Goal: Task Accomplishment & Management: Use online tool/utility

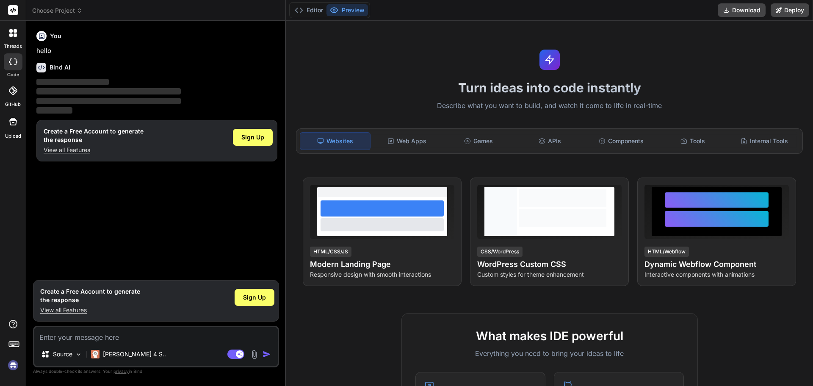
type textarea "x"
click at [147, 338] on textarea at bounding box center [156, 334] width 244 height 15
click at [132, 334] on textarea at bounding box center [156, 334] width 244 height 15
paste textarea "Você é um especialista em desenvolvimento web front-end com foco em UI/UX e Sit…"
type textarea "Você é um especialista em desenvolvimento web front-end com foco em UI/UX e Sit…"
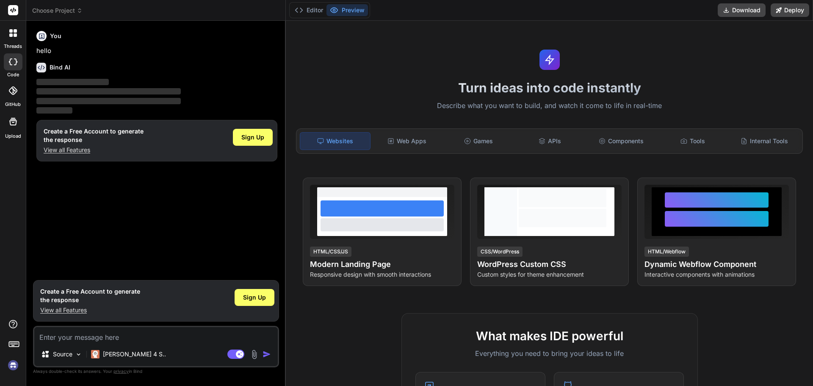
type textarea "x"
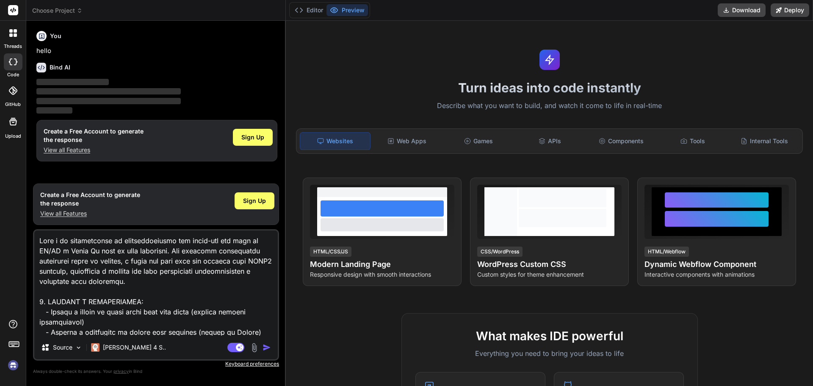
click at [40, 238] on textarea at bounding box center [156, 282] width 244 height 105
type textarea "CVocê é um especialista em desenvolvimento web front-end com foco em UI/UX e Si…"
type textarea "x"
type textarea "CrVocê é um especialista em desenvolvimento web front-end com foco em UI/UX e S…"
type textarea "x"
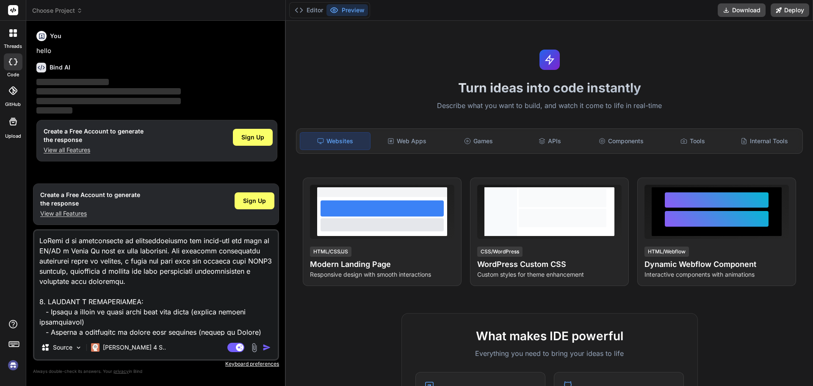
type textarea "CriVocê é um especialista em desenvolvimento web front-end com foco em UI/UX e …"
type textarea "x"
type textarea "CrieVocê é um especialista em desenvolvimento web front-end com foco em UI/UX e…"
type textarea "x"
type textarea "Crie Você é um especialista em desenvolvimento web front-end com foco em UI/UX …"
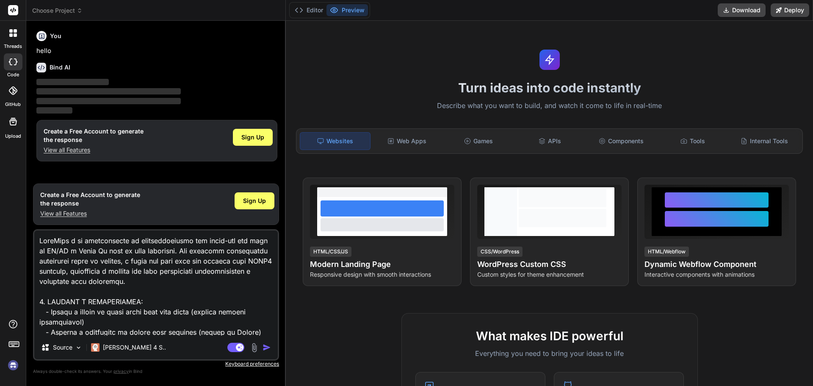
type textarea "x"
type textarea "Crie uVocê é um especialista em desenvolvimento web front-end com foco em UI/UX…"
type textarea "x"
type textarea "Crie umVocê é um especialista em desenvolvimento web front-end com foco em UI/U…"
type textarea "x"
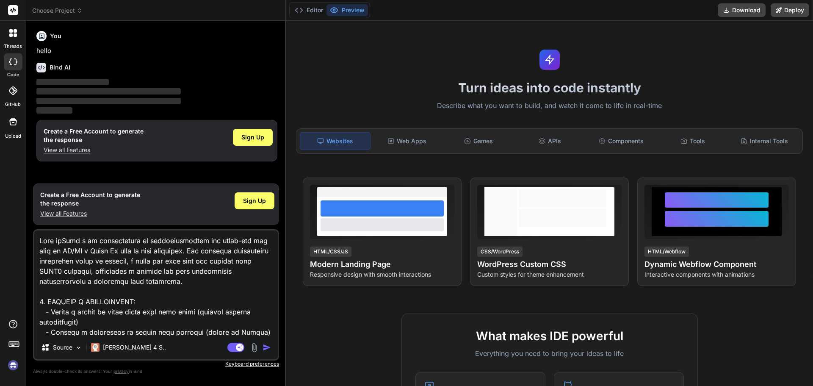
type textarea "Crie um Você é um especialista em desenvolvimento web front-end com foco em UI/…"
type textarea "x"
type textarea "Crie um sVocê é um especialista em desenvolvimento web front-end com foco em UI…"
type textarea "x"
type textarea "Crie um siVocê é um especialista em desenvolvimento web front-end com foco em U…"
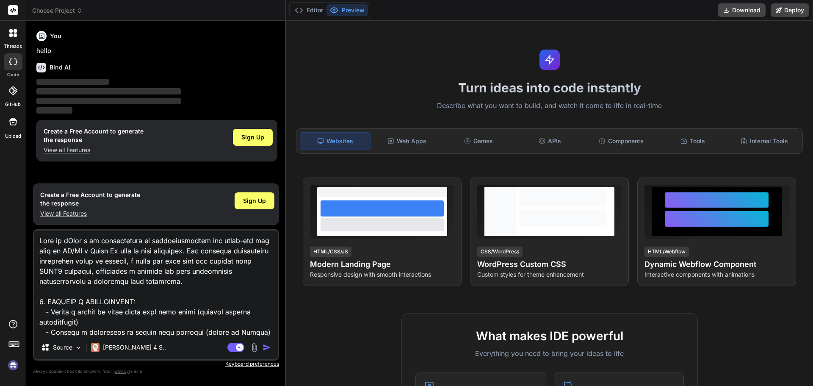
type textarea "x"
type textarea "Crie um sitVocê é um especialista em desenvolvimento web front-end com foco em …"
type textarea "x"
type textarea "Crie um siteVocê é um especialista em desenvolvimento web front-end com foco em…"
type textarea "x"
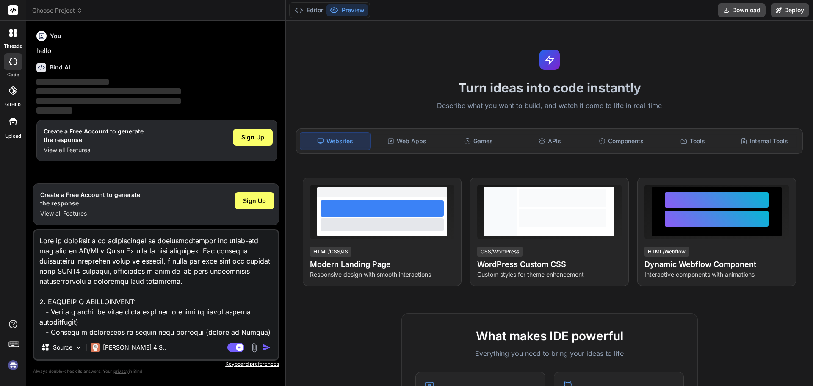
type textarea "Crie um site Você é um especialista em desenvolvimento web front-end com foco e…"
type textarea "x"
type textarea "Crie um site pVocê é um especialista em desenvolvimento web front-end com foco …"
type textarea "x"
type textarea "Crie um site paVocê é um especialista em desenvolvimento web front-end com foco…"
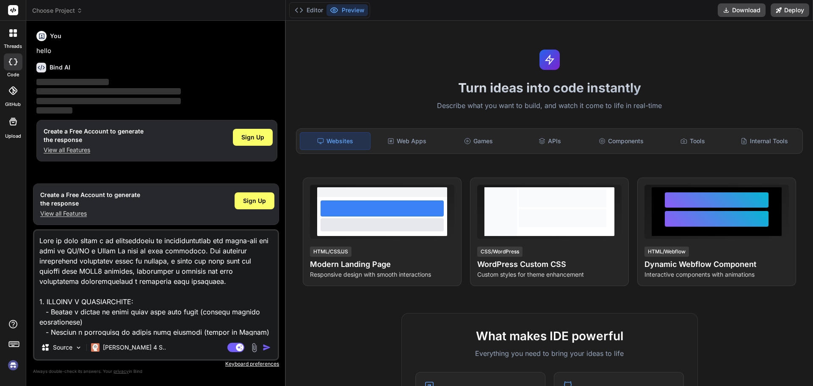
type textarea "x"
type textarea "Crie um site parVocê é um especialista em desenvolvimento web front-end com foc…"
type textarea "x"
type textarea "Crie um site par Você é um especialista em desenvolvimento web front-end com fo…"
type textarea "x"
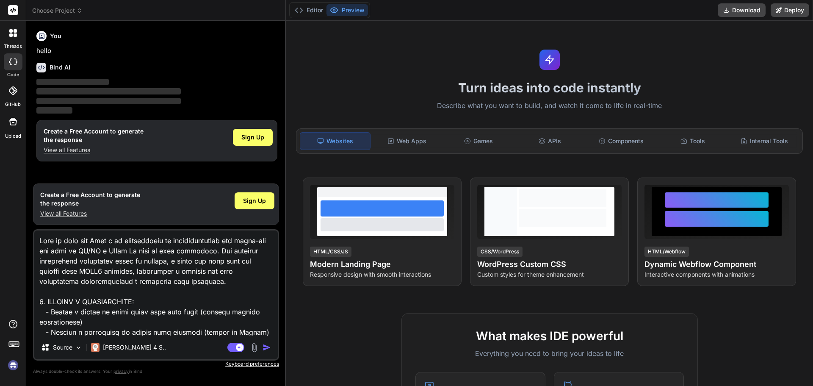
type textarea "Crie um site par aVocê é um especialista em desenvolvimento web front-end com f…"
type textarea "x"
type textarea "Crie um site par aoVocê é um especialista em desenvolvimento web front-end com …"
type textarea "x"
type textarea "Crie um site par ao Você é um especialista em desenvolvimento web front-end com…"
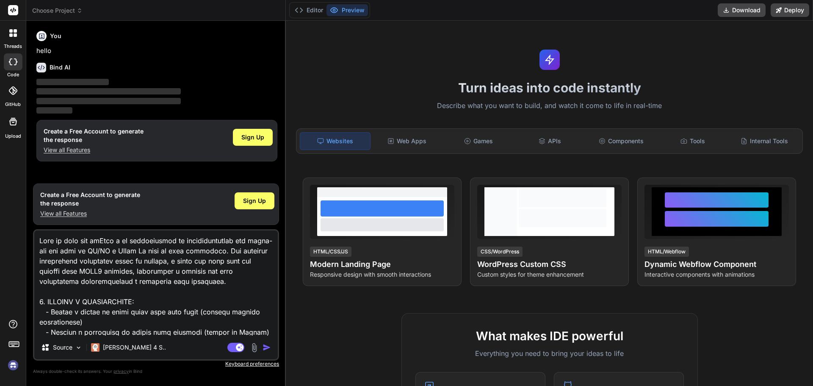
type textarea "x"
type textarea "Crie um site par ao dVocê é um especialista em desenvolvimento web front-end co…"
type textarea "x"
type textarea "Crie um site par ao doVocê é um especialista em desenvolvimento web front-end c…"
type textarea "x"
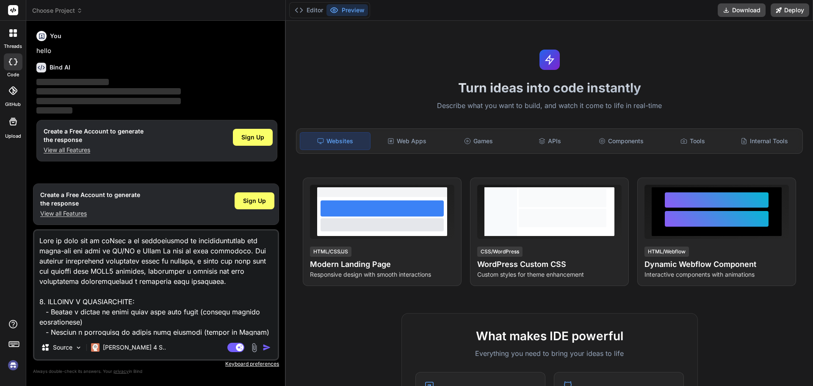
type textarea "Crie um site par ao dVocê é um especialista em desenvolvimento web front-end co…"
type textarea "x"
type textarea "Crie um site par ao Você é um especialista em desenvolvimento web front-end com…"
type textarea "x"
type textarea "Crie um site par aoVocê é um especialista em desenvolvimento web front-end com …"
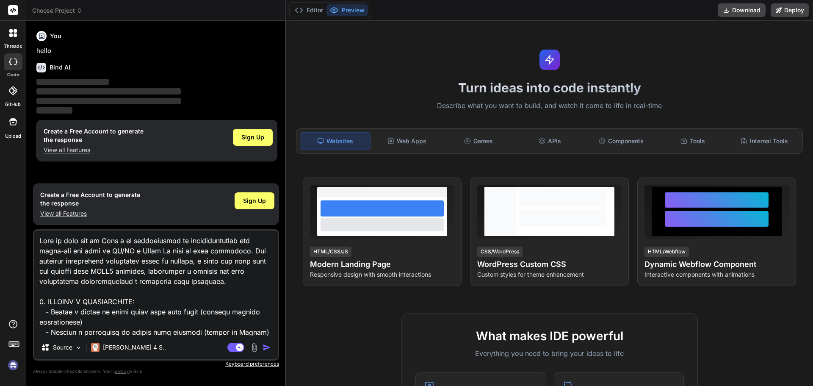
type textarea "x"
type textarea "Crie um site par aVocê é um especialista em desenvolvimento web front-end com f…"
type textarea "x"
type textarea "Crie um site par Você é um especialista em desenvolvimento web front-end com fo…"
type textarea "x"
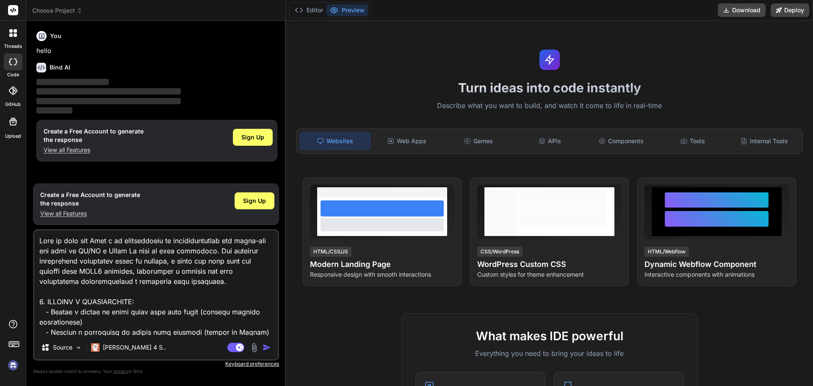
type textarea "Crie um site parVocê é um especialista em desenvolvimento web front-end com foc…"
type textarea "x"
type textarea "Crie um site paraVocê é um especialista em desenvolvimento web front-end com fo…"
type textarea "x"
type textarea "Crie um site para Você é um especialista em desenvolvimento web front-end com f…"
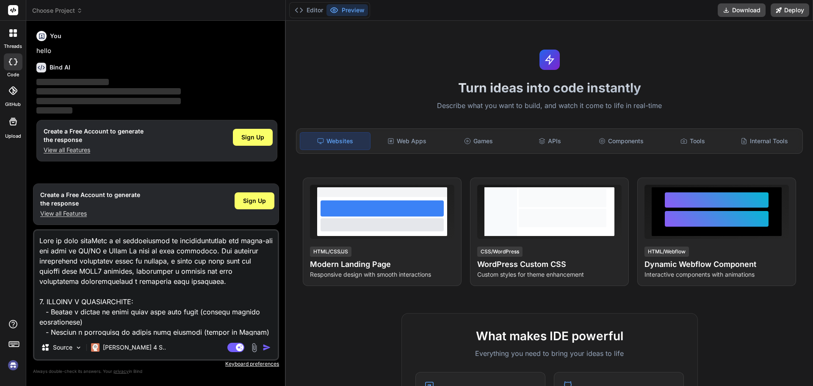
type textarea "x"
type textarea "Crie um site para oVocê é um especialista em desenvolvimento web front-end com …"
type textarea "x"
type textarea "Crie um site para o Você é um especialista em desenvolvimento web front-end com…"
type textarea "x"
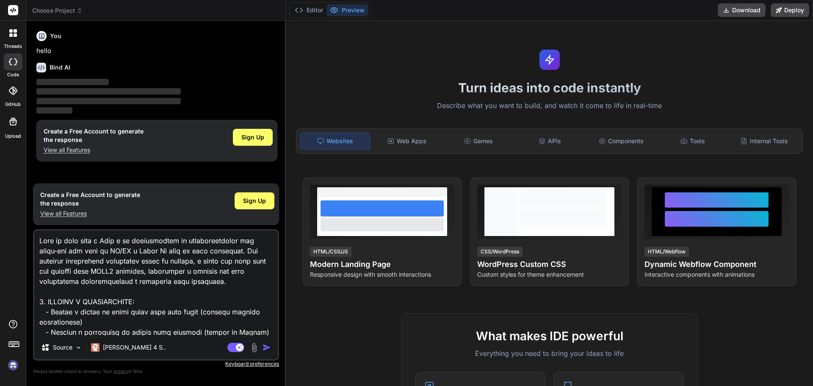
type textarea "Crie um site para o dVocê é um especialista em desenvolvimento web front-end co…"
type textarea "x"
type textarea "Crie um site para o doVocê é um especialista em desenvolvimento web front-end c…"
type textarea "x"
type textarea "Crie um site para o domVocê é um especialista em desenvolvimento web front-end …"
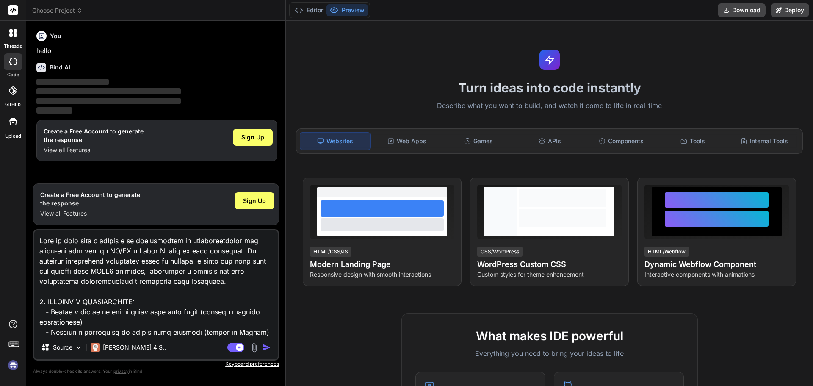
type textarea "x"
type textarea "Crie um site para o domíVocê é um especialista em desenvolvimento web front-end…"
type textarea "x"
type textarea "Crie um site para o domínVocê é um especialista em desenvolvimento web front-en…"
type textarea "x"
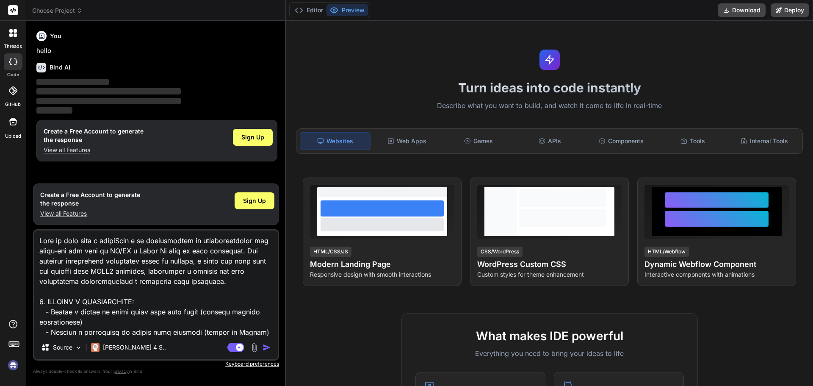
type textarea "Crie um site para o domíniVocê é um especialista em desenvolvimento web front-e…"
type textarea "x"
type textarea "Crie um site para o domínioVocê é um especialista em desenvolvimento web front-…"
type textarea "x"
type textarea "Crie um site para o domínio Você é um especialista em desenvolvimento web front…"
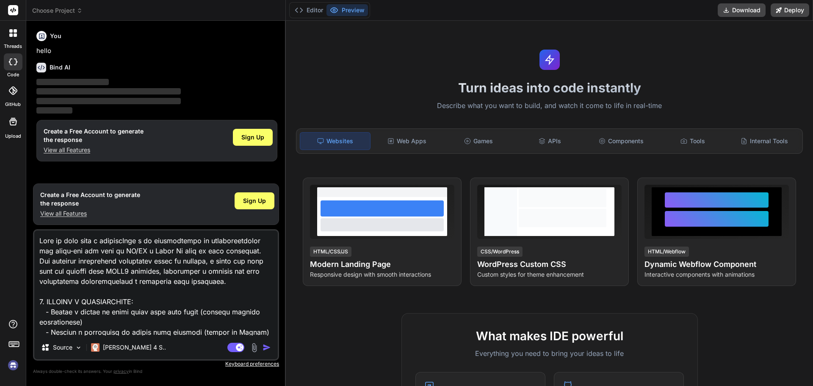
type textarea "x"
paste textarea "COTASEGURO.COM.BR"
type textarea "Crie um site para o domínio COTASEGURO.COM.BRVocê é um especialista em desenvol…"
type textarea "x"
type textarea "Crie um site para o domínio COTASEGURO.COM.BR Você é um especialista em desenvo…"
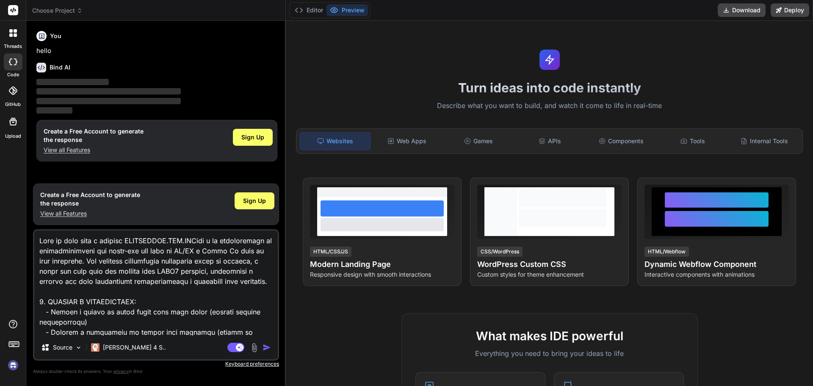
type textarea "x"
type textarea "Crie um site para o domínio COTASEGURO.COM.BR Você é um especialista em desenvo…"
click at [72, 349] on p "Source" at bounding box center [62, 347] width 19 height 8
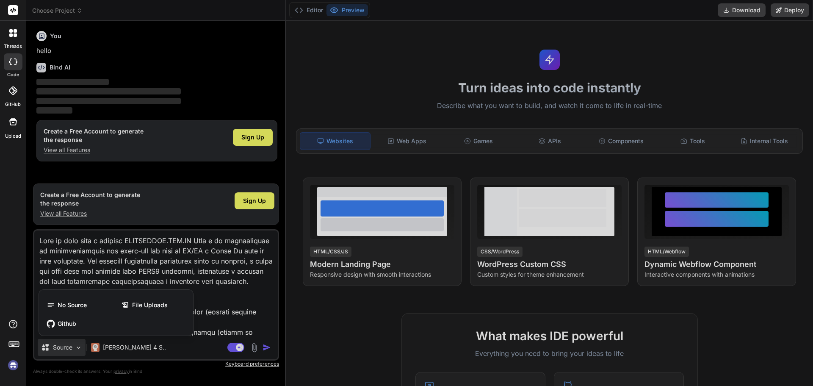
click at [176, 363] on div at bounding box center [406, 193] width 813 height 386
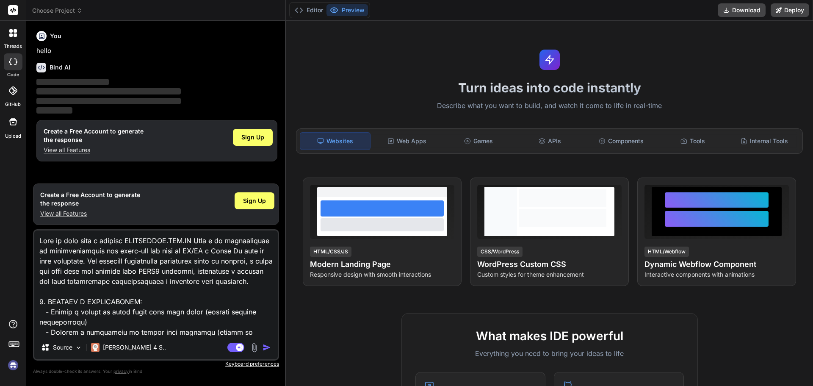
click at [266, 347] on img "button" at bounding box center [267, 347] width 8 height 8
click at [244, 200] on span "Sign Up" at bounding box center [254, 201] width 23 height 8
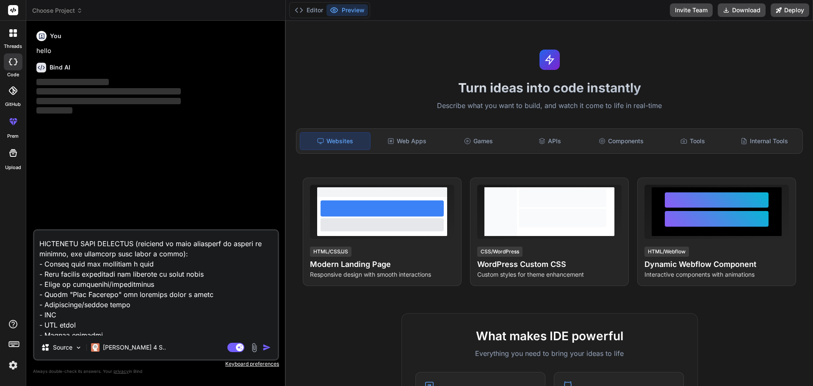
scroll to position [449, 0]
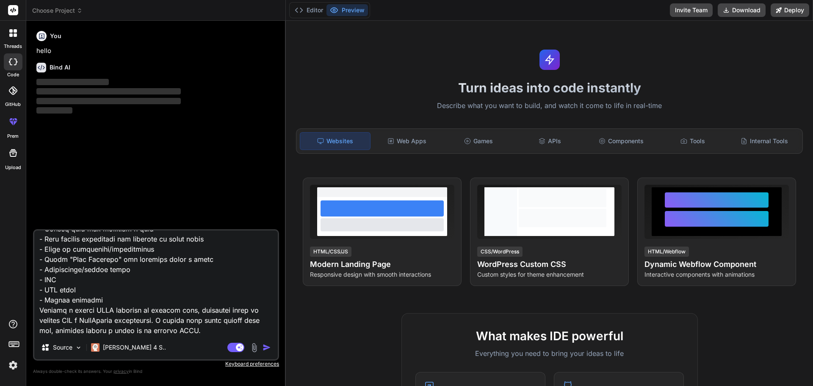
click at [229, 322] on textarea at bounding box center [156, 282] width 244 height 105
click at [267, 349] on img "button" at bounding box center [267, 347] width 8 height 8
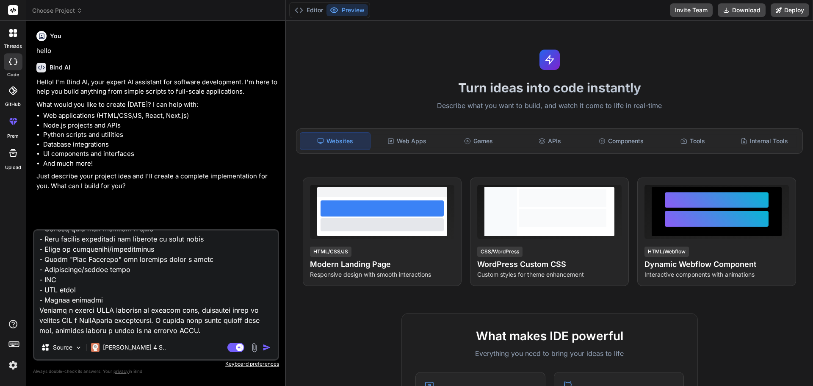
click at [267, 348] on img "button" at bounding box center [267, 347] width 8 height 8
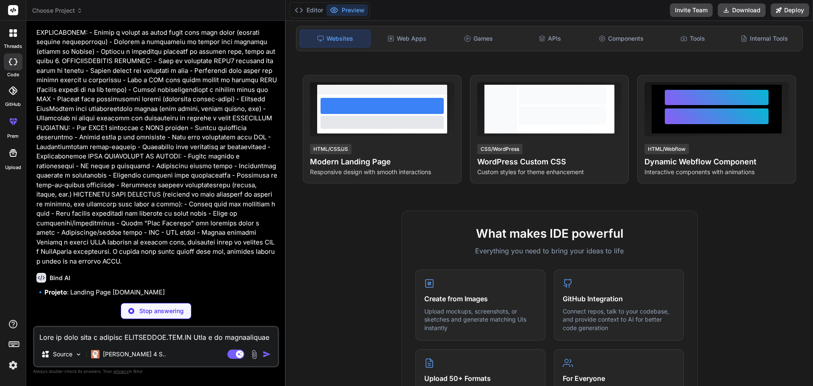
scroll to position [254, 0]
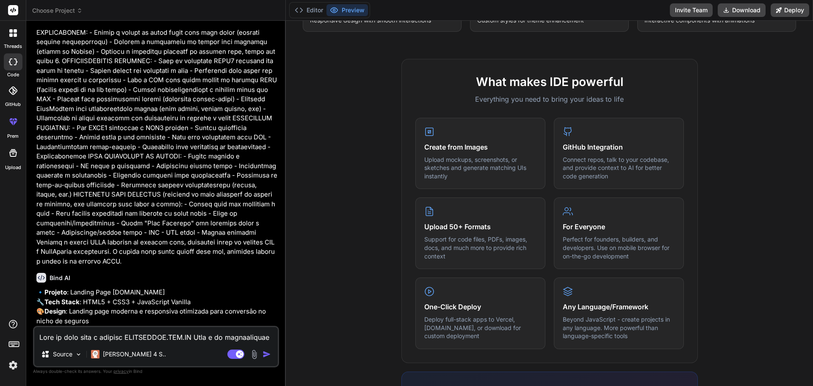
type textarea "x"
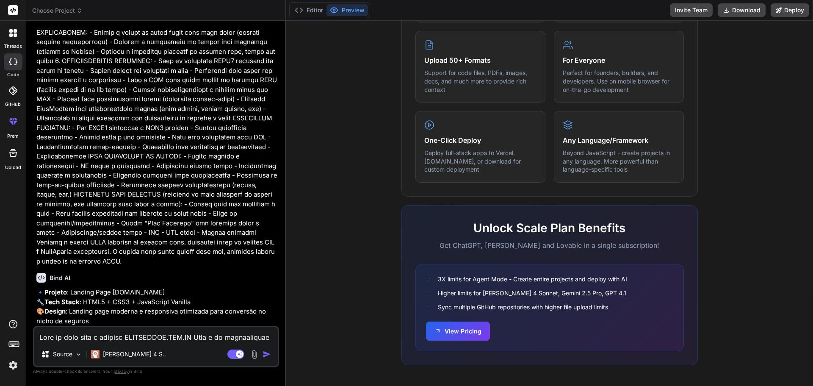
scroll to position [422, 0]
drag, startPoint x: 474, startPoint y: 325, endPoint x: 349, endPoint y: 271, distance: 135.2
click at [349, 271] on div "What makes IDE powerful Everything you need to bring your ideas to life Create …" at bounding box center [549, 136] width 517 height 490
click at [452, 334] on button "View Pricing" at bounding box center [458, 328] width 64 height 19
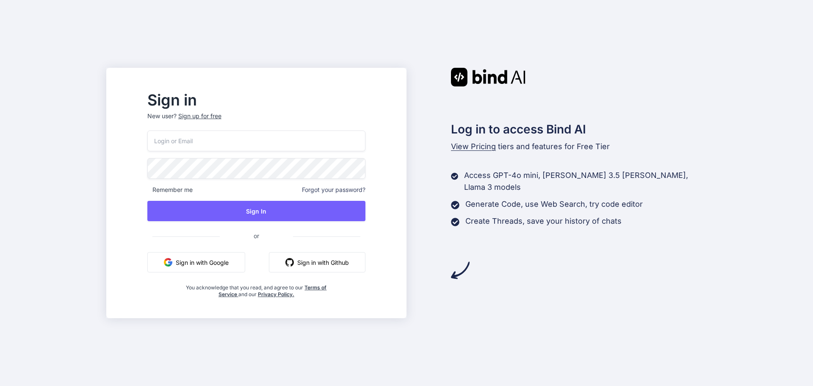
click at [234, 269] on button "Sign in with Google" at bounding box center [196, 262] width 98 height 20
